Goal: Transaction & Acquisition: Purchase product/service

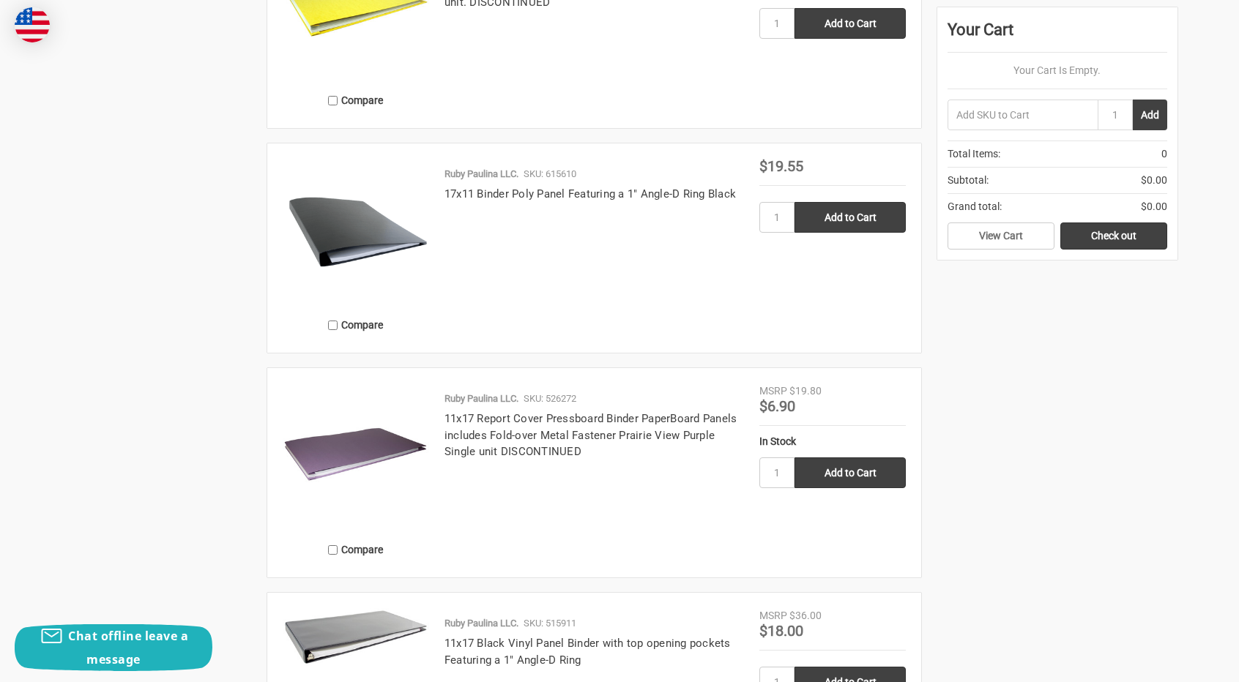
scroll to position [2795, 0]
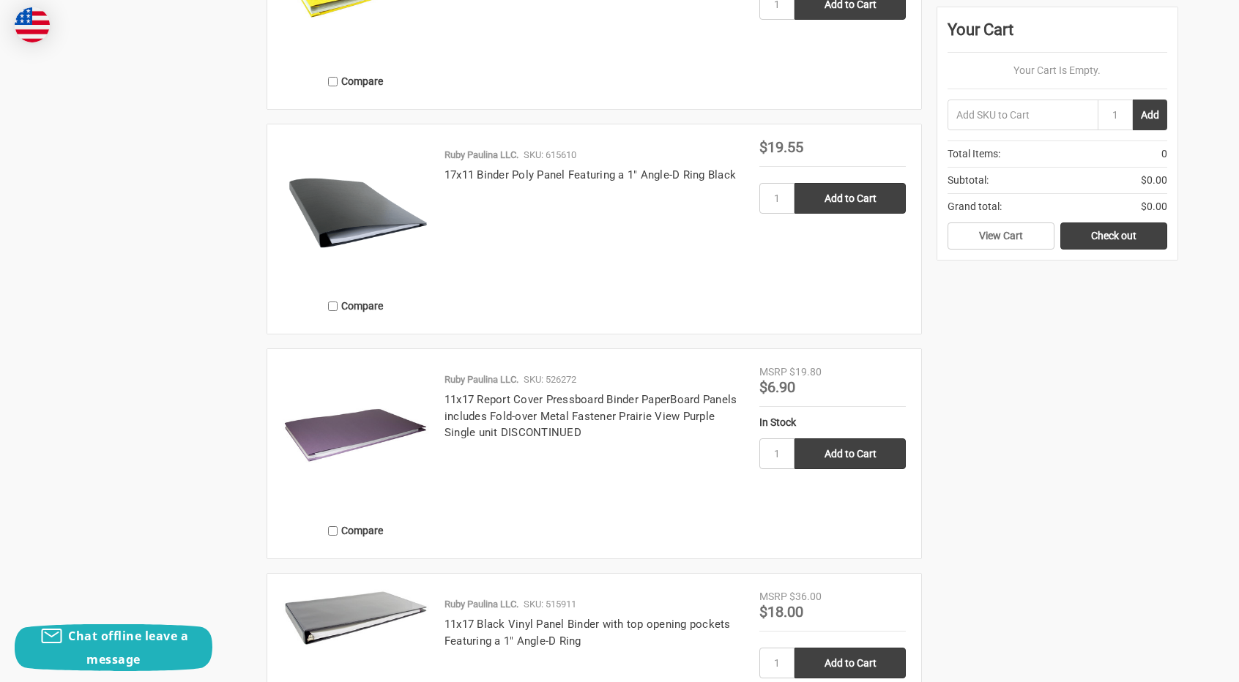
click at [559, 408] on h4 "11x17 Report Cover Pressboard Binder PaperBoard Panels includes Fold-over Metal…" at bounding box center [593, 417] width 299 height 50
click at [556, 402] on link "11x17 Report Cover Pressboard Binder PaperBoard Panels includes Fold-over Metal…" at bounding box center [590, 416] width 293 height 46
